Goal: Check status

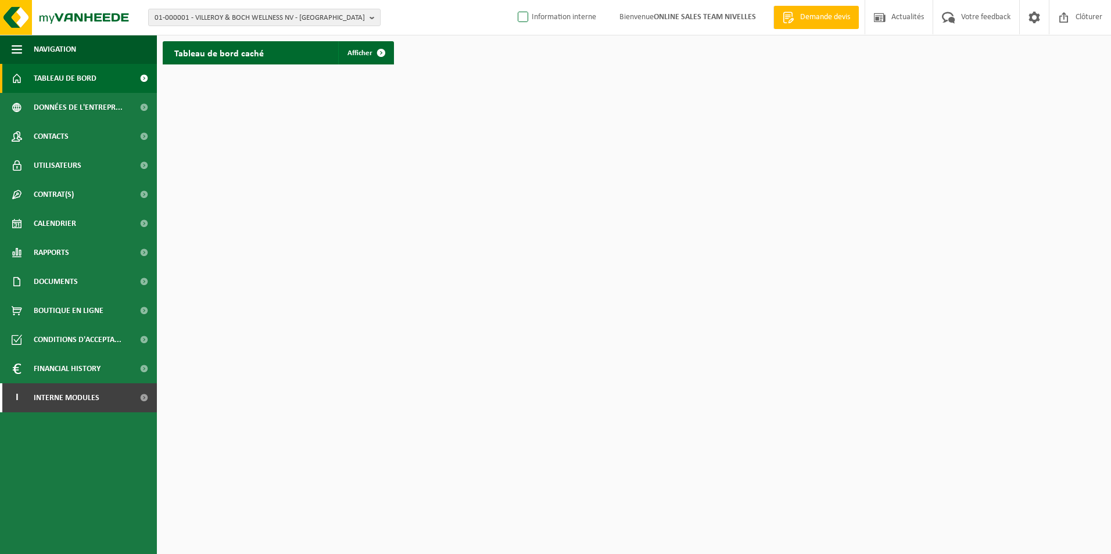
click at [518, 19] on label "Information interne" at bounding box center [555, 17] width 81 height 17
click at [514, 0] on input "Information interne" at bounding box center [513, -1] width 1 height 1
checkbox input "true"
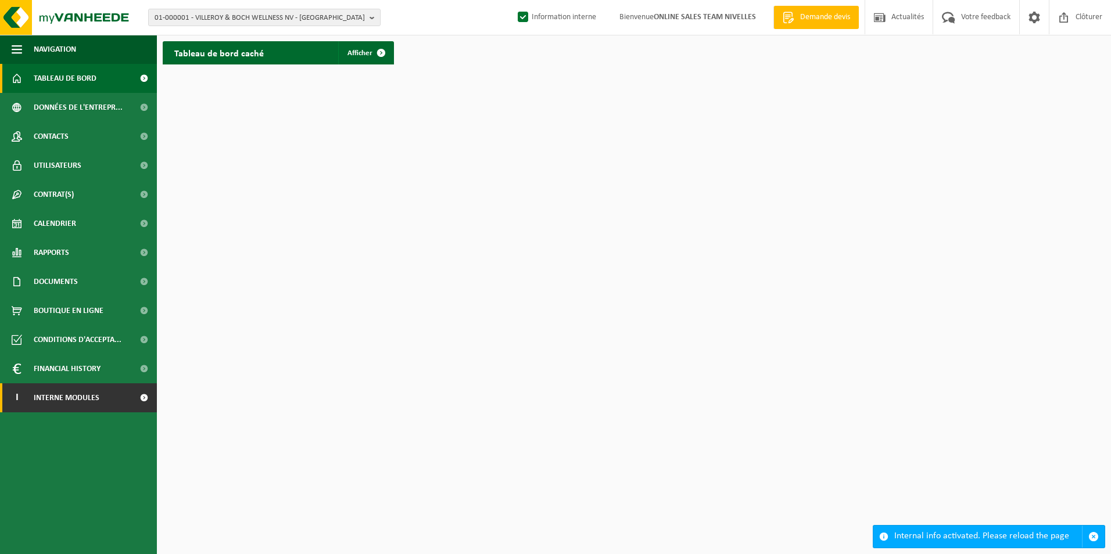
click at [71, 404] on span "Interne modules" at bounding box center [67, 398] width 66 height 29
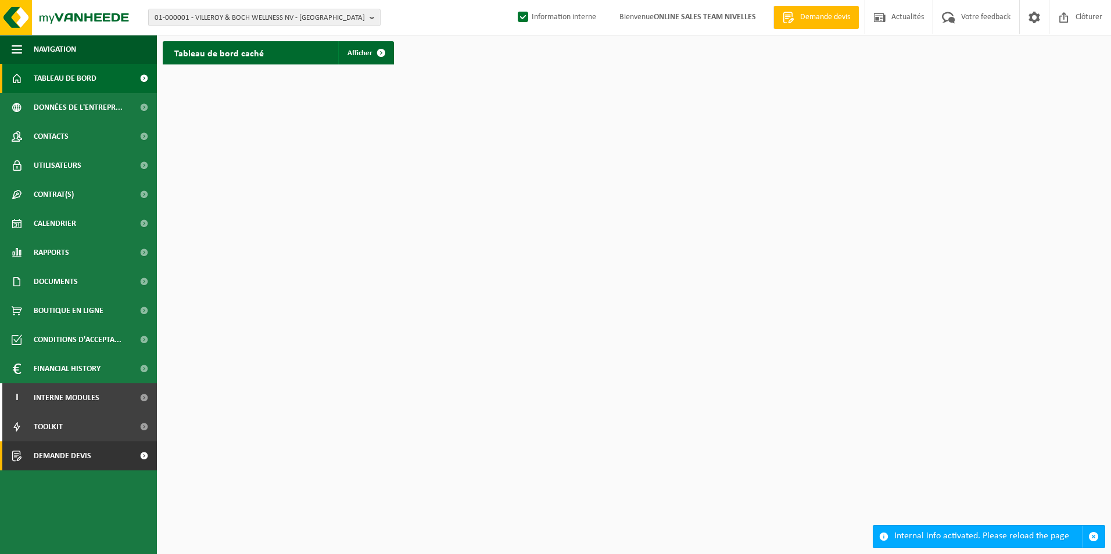
click at [53, 453] on span "Demande devis" at bounding box center [63, 456] width 58 height 29
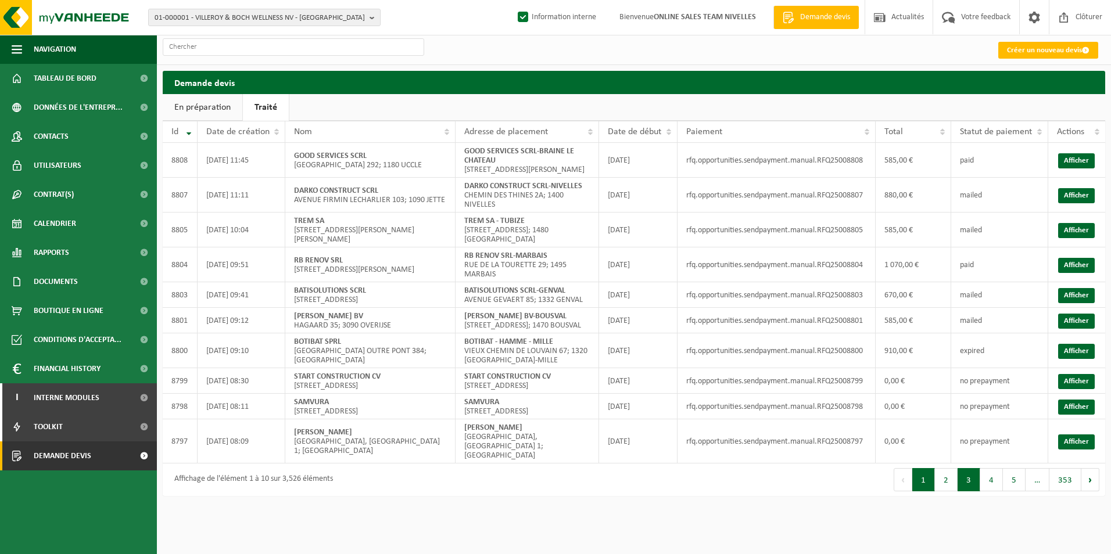
click at [961, 492] on button "3" at bounding box center [969, 479] width 23 height 23
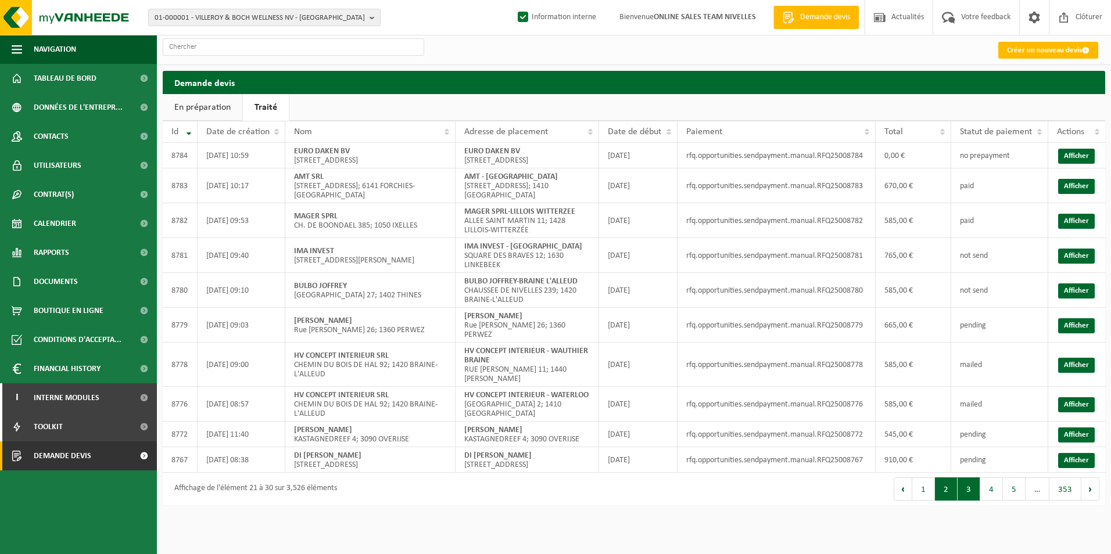
click at [952, 501] on button "2" at bounding box center [946, 489] width 23 height 23
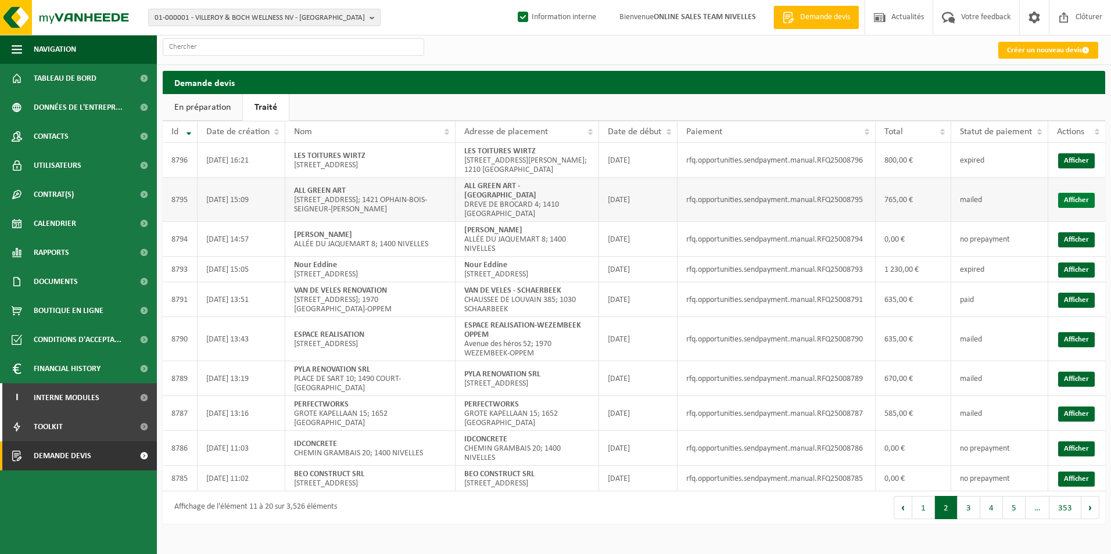
click at [1073, 197] on link "Afficher" at bounding box center [1076, 200] width 37 height 15
click at [1074, 160] on link "Afficher" at bounding box center [1076, 160] width 37 height 15
click at [932, 515] on button "1" at bounding box center [923, 507] width 23 height 23
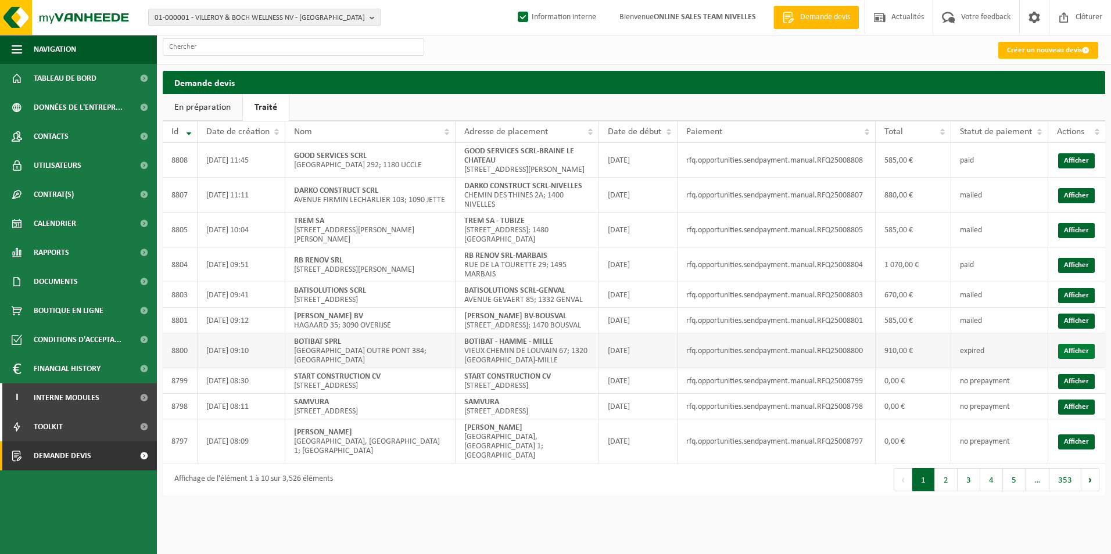
click at [1061, 359] on link "Afficher" at bounding box center [1076, 351] width 37 height 15
click at [1077, 329] on link "Afficher" at bounding box center [1076, 321] width 37 height 15
click at [1070, 303] on link "Afficher" at bounding box center [1076, 295] width 37 height 15
click at [1076, 270] on link "Afficher" at bounding box center [1076, 265] width 37 height 15
click at [1074, 238] on link "Afficher" at bounding box center [1076, 230] width 37 height 15
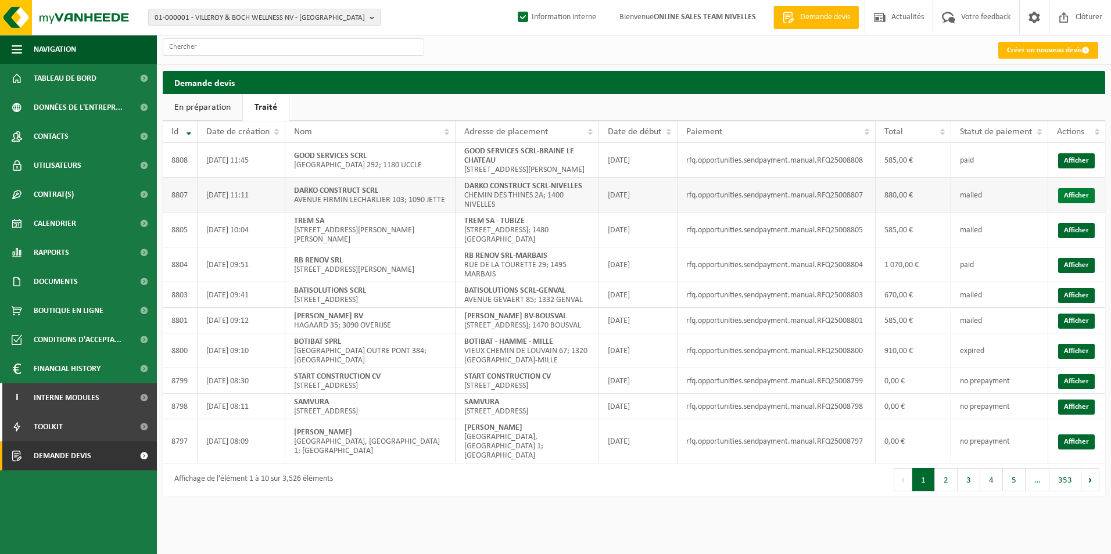
click at [1082, 203] on link "Afficher" at bounding box center [1076, 195] width 37 height 15
click at [1070, 168] on link "Afficher" at bounding box center [1076, 160] width 37 height 15
click at [71, 456] on span "Demande devis" at bounding box center [63, 456] width 58 height 29
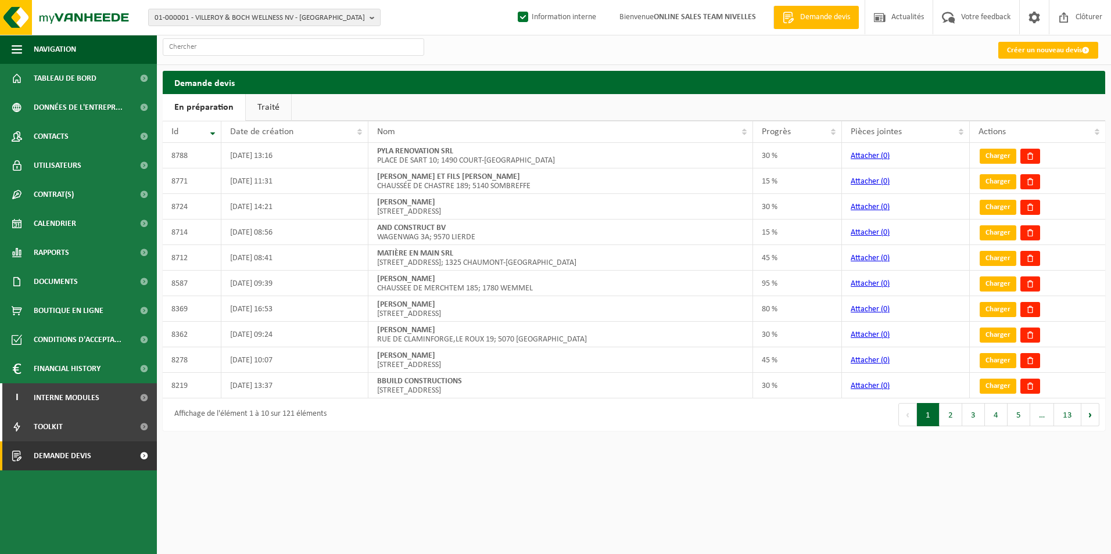
click at [260, 106] on link "Traité" at bounding box center [268, 107] width 45 height 27
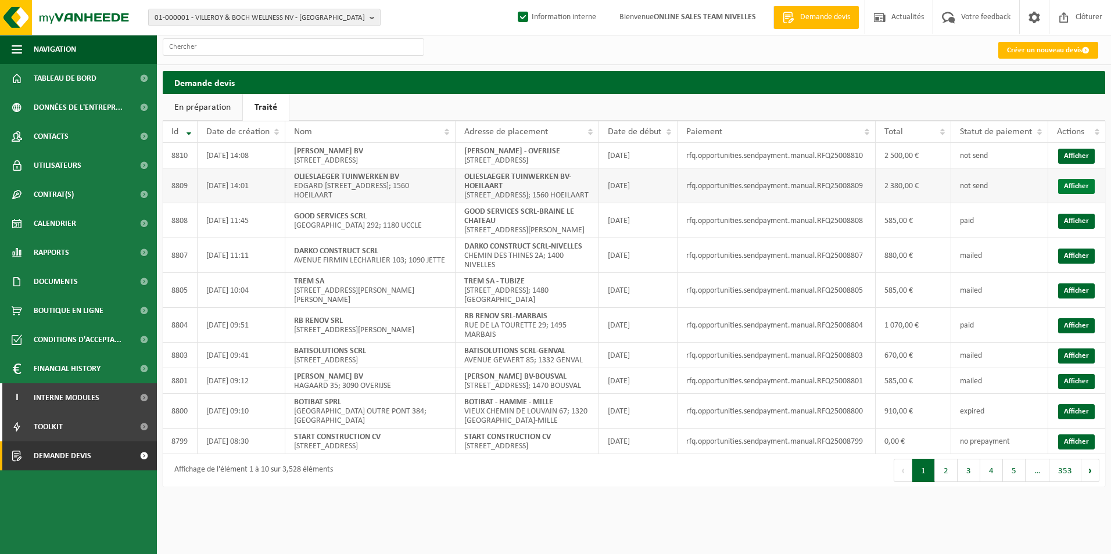
click at [1068, 194] on link "Afficher" at bounding box center [1076, 186] width 37 height 15
click at [1073, 164] on link "Afficher" at bounding box center [1076, 156] width 37 height 15
